Goal: Task Accomplishment & Management: Manage account settings

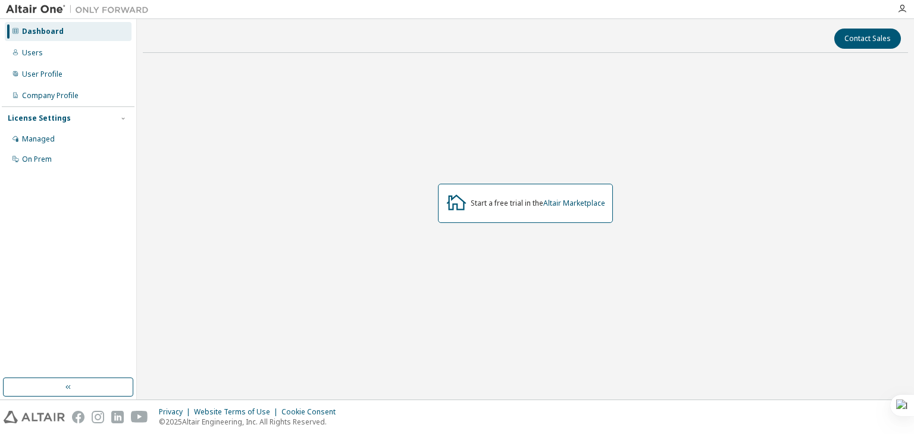
click at [483, 205] on div "Start a free trial in the Altair Marketplace" at bounding box center [538, 204] width 134 height 10
click at [35, 54] on div "Users" at bounding box center [32, 53] width 21 height 10
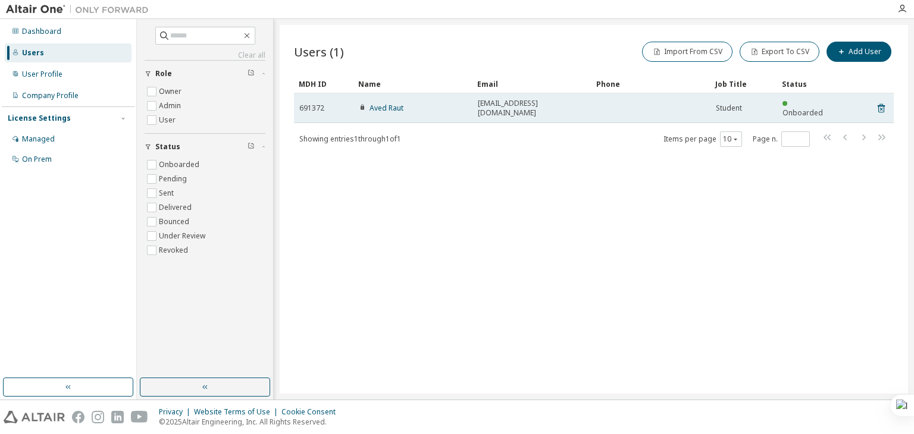
click at [763, 104] on div "Student" at bounding box center [744, 109] width 56 height 10
click at [672, 104] on td at bounding box center [650, 108] width 119 height 30
drag, startPoint x: 378, startPoint y: 109, endPoint x: 386, endPoint y: 103, distance: 9.7
click at [386, 103] on td "Aved Raut" at bounding box center [412, 108] width 119 height 30
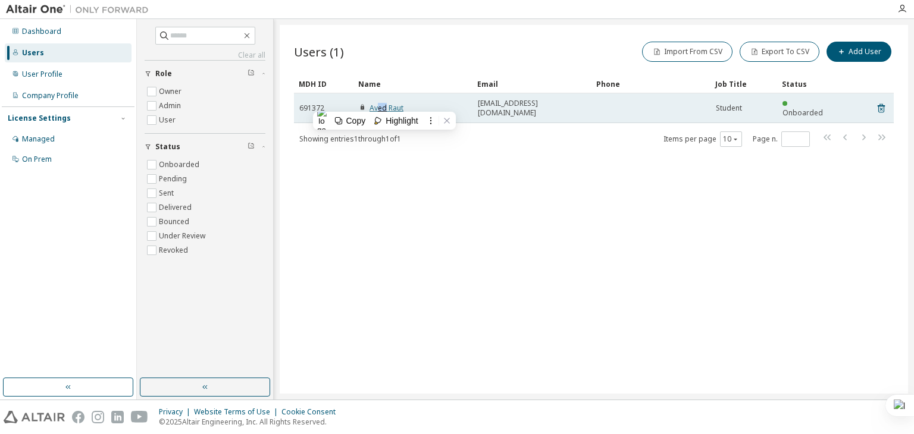
click at [386, 103] on link "Aved Raut" at bounding box center [386, 108] width 34 height 10
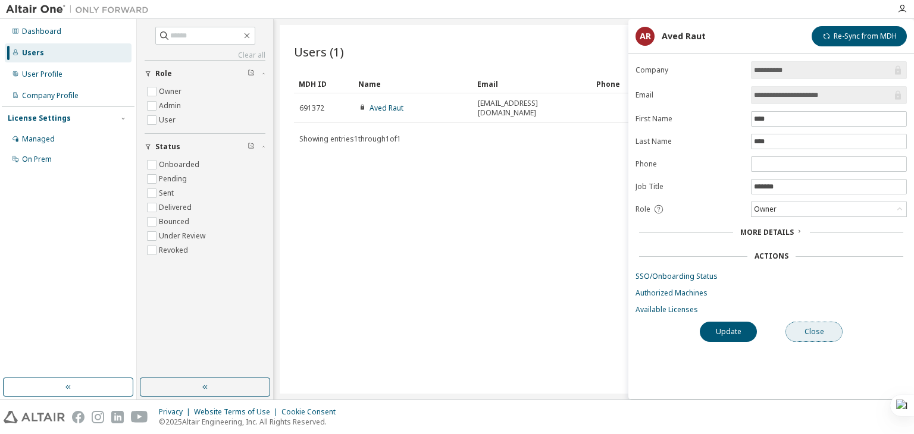
click at [798, 336] on button "Close" at bounding box center [813, 332] width 57 height 20
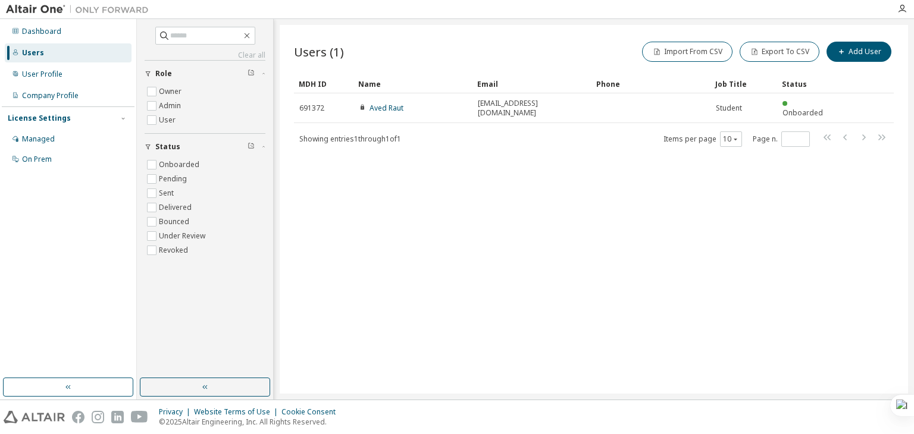
click at [798, 336] on div "Users (1) Import From CSV Export To CSV Add User Clear Load Save Save As Field …" at bounding box center [594, 209] width 628 height 369
click at [38, 71] on div "User Profile" at bounding box center [42, 75] width 40 height 10
